Goal: Information Seeking & Learning: Learn about a topic

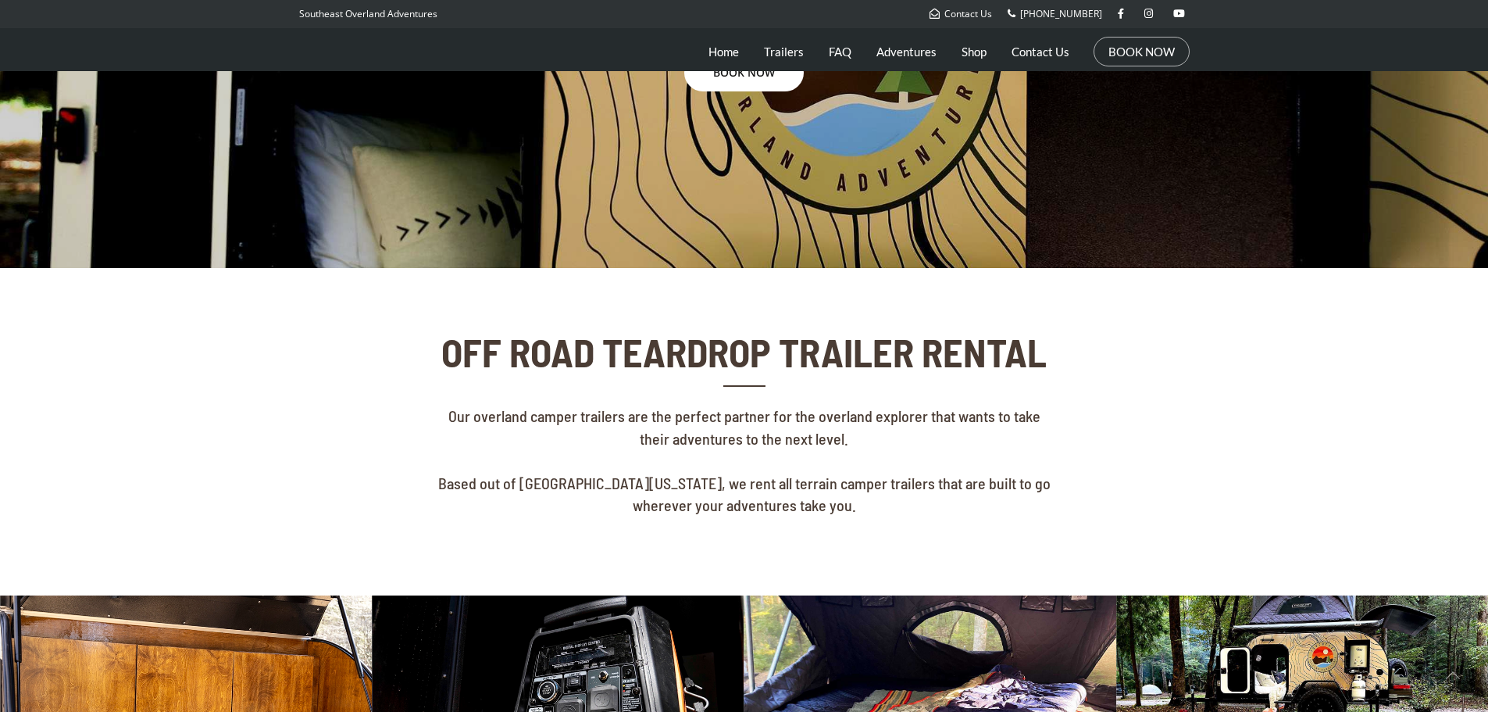
scroll to position [260, 0]
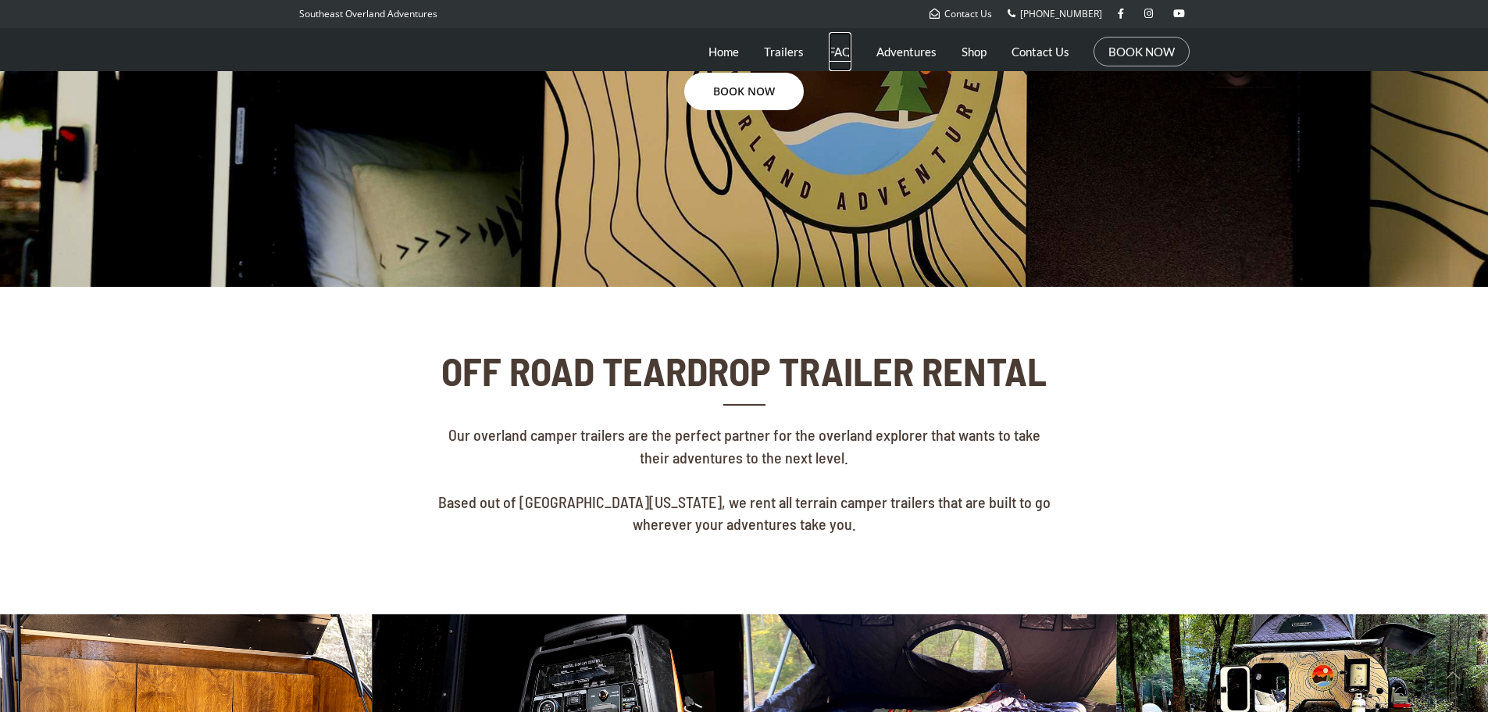
click at [843, 52] on link "FAQ" at bounding box center [840, 51] width 23 height 39
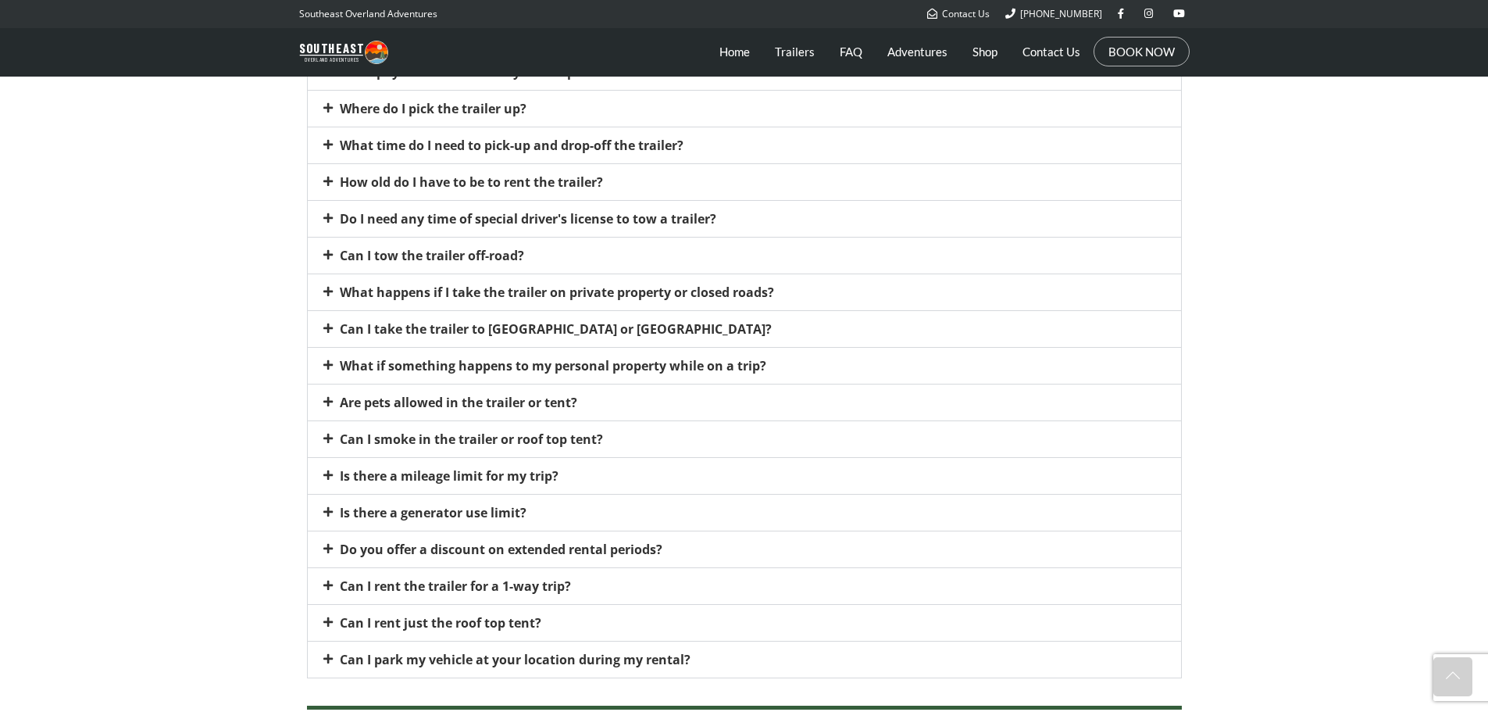
scroll to position [1093, 0]
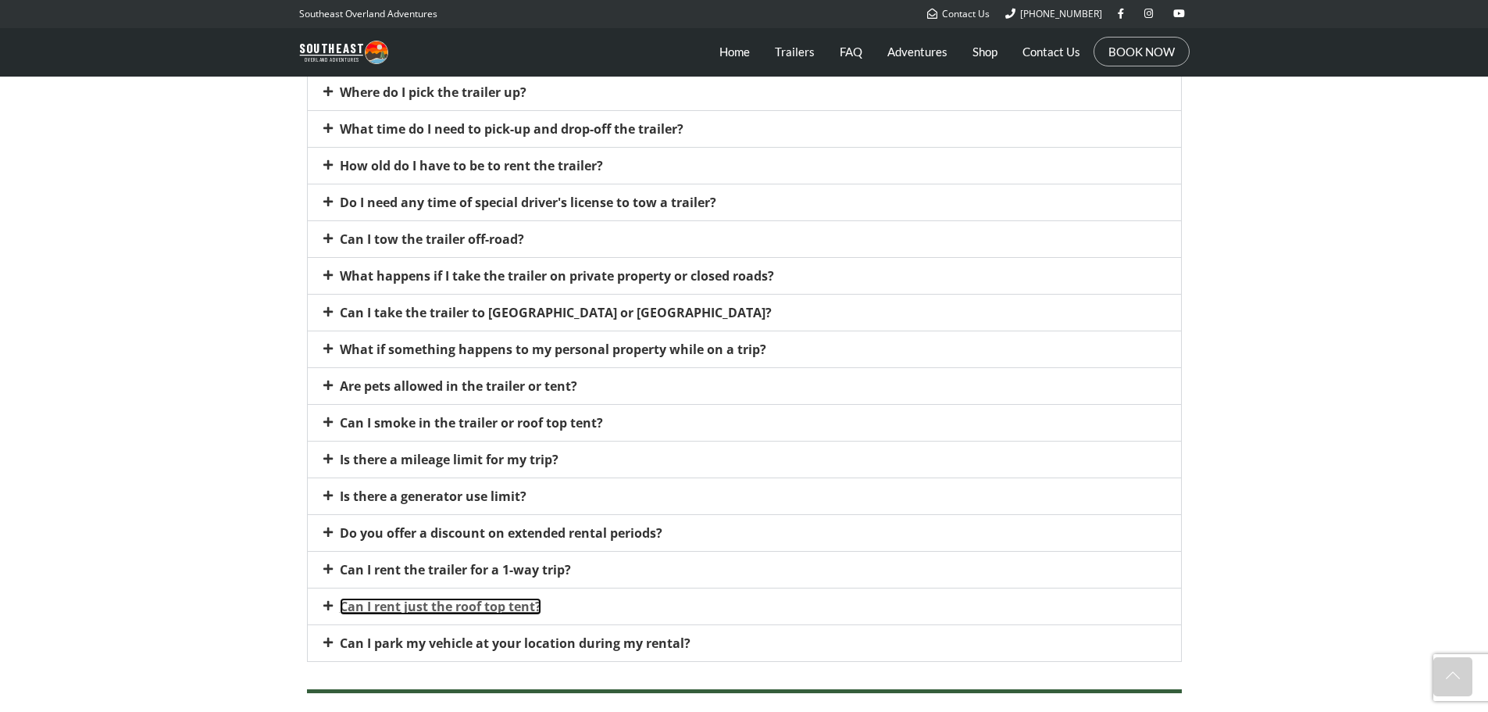
click at [437, 601] on link "Can I rent just the roof top tent?" at bounding box center [441, 606] width 202 height 17
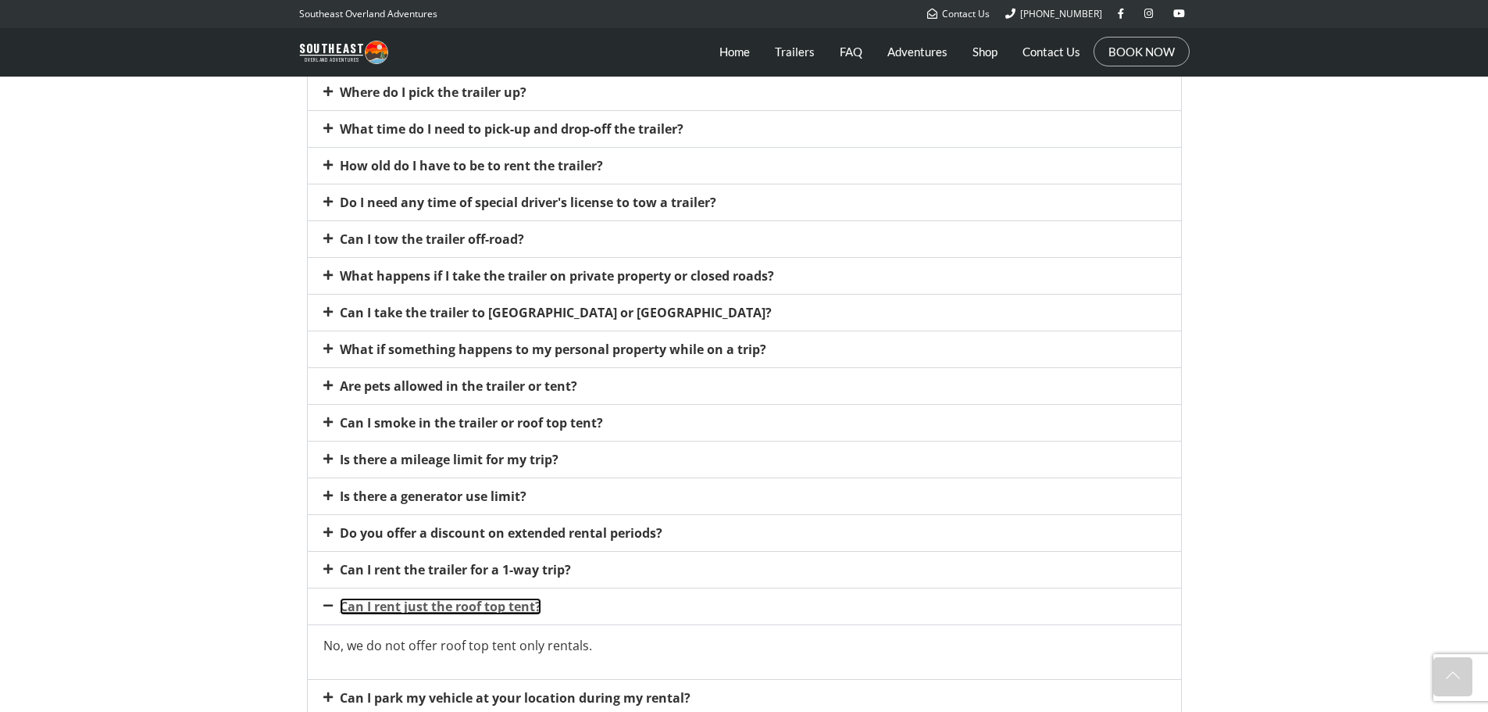
scroll to position [455, 0]
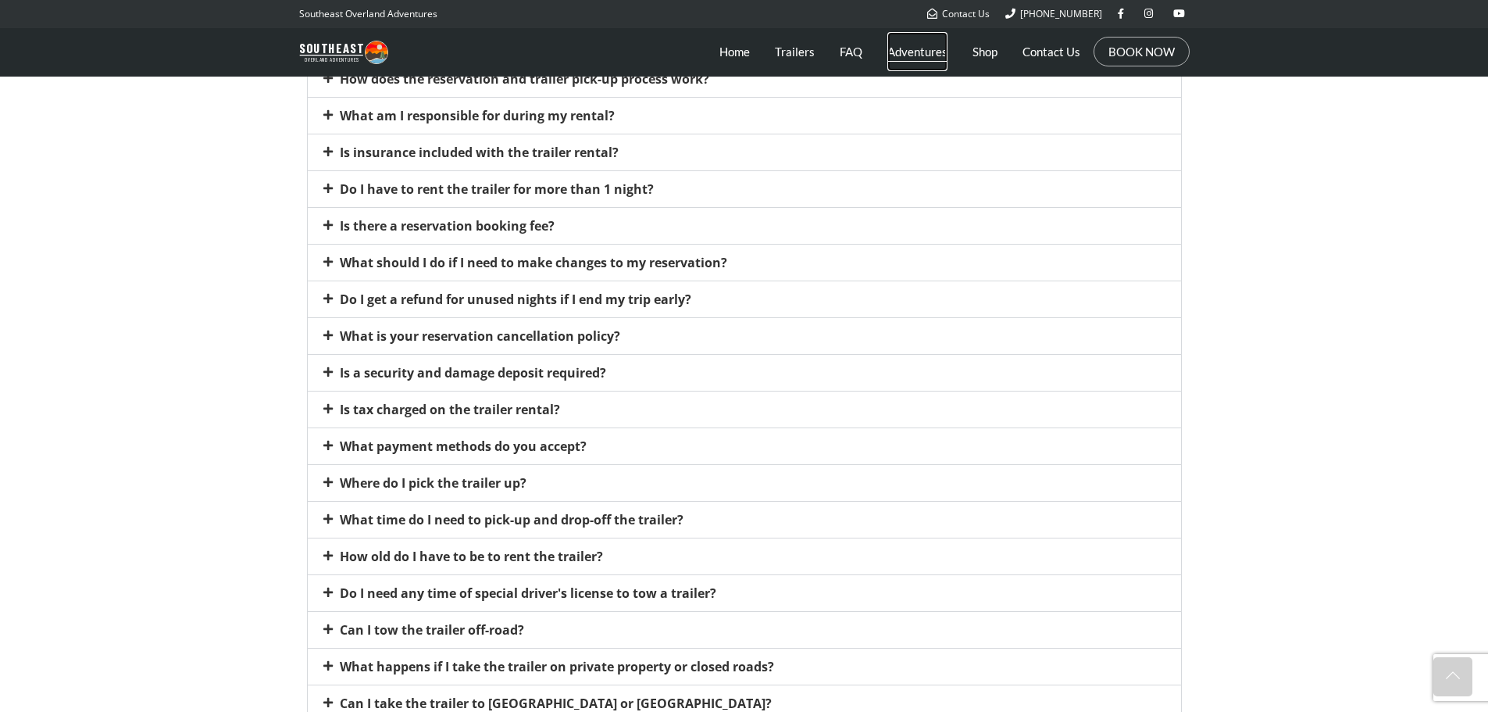
click at [936, 52] on link "Adventures" at bounding box center [917, 51] width 60 height 39
